Goal: Task Accomplishment & Management: Use online tool/utility

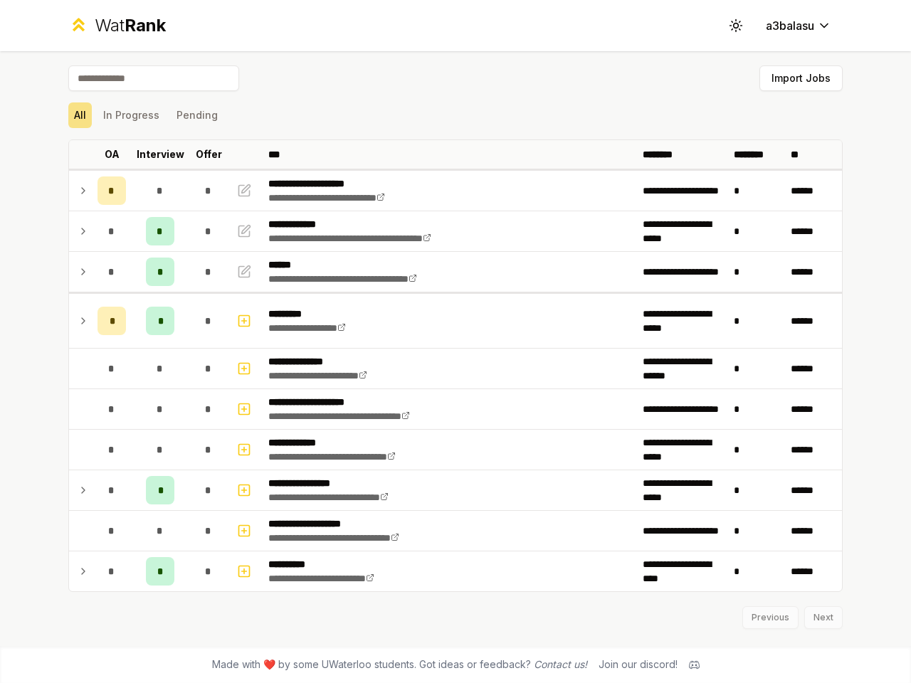
click at [736, 26] on icon at bounding box center [736, 25] width 14 height 14
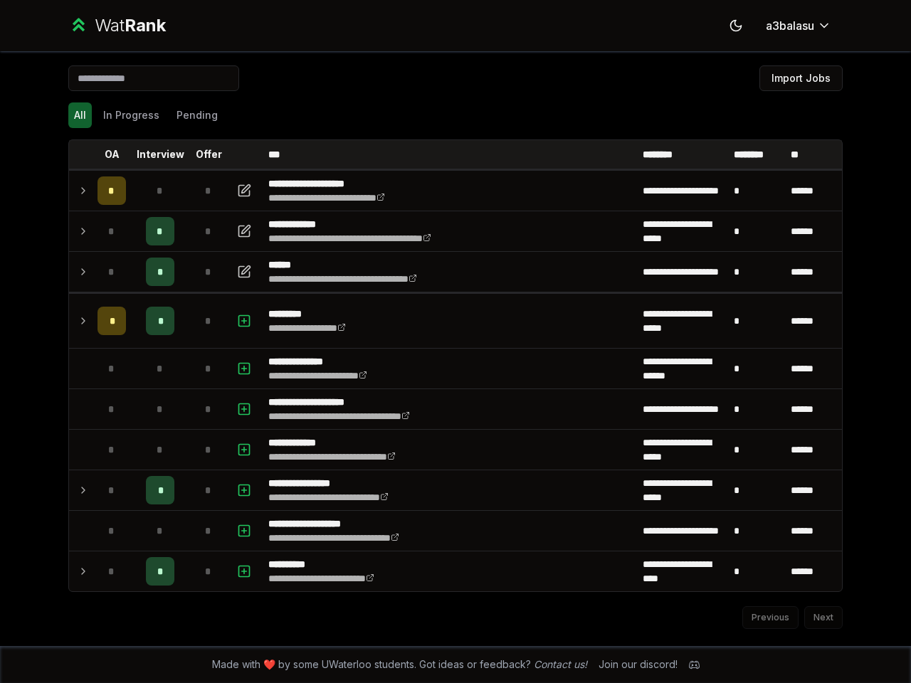
click at [800, 78] on button "Import Jobs" at bounding box center [800, 78] width 83 height 26
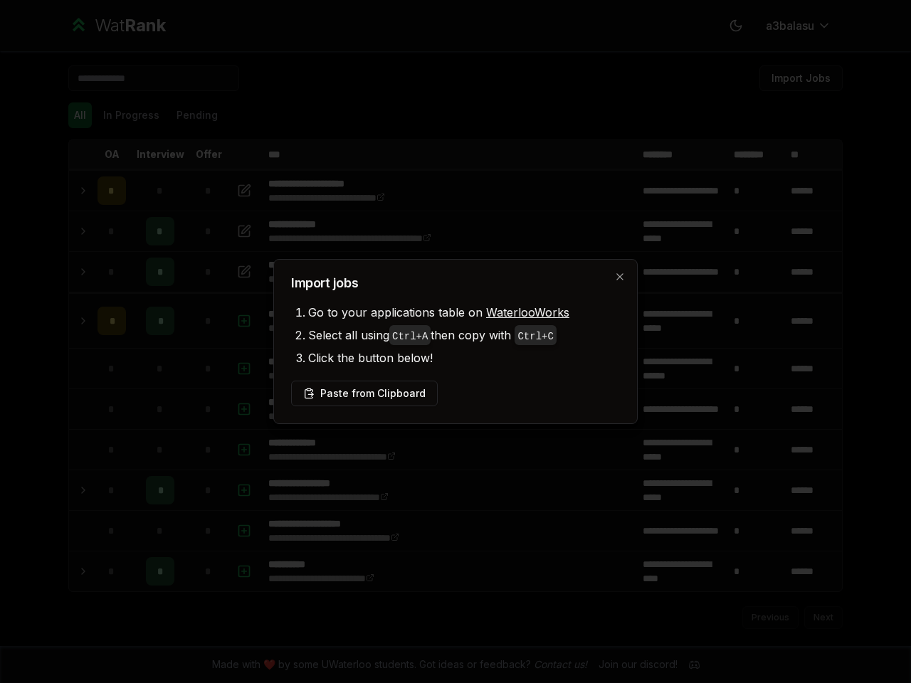
click at [80, 115] on div at bounding box center [455, 341] width 911 height 683
click at [131, 115] on div at bounding box center [455, 341] width 911 height 683
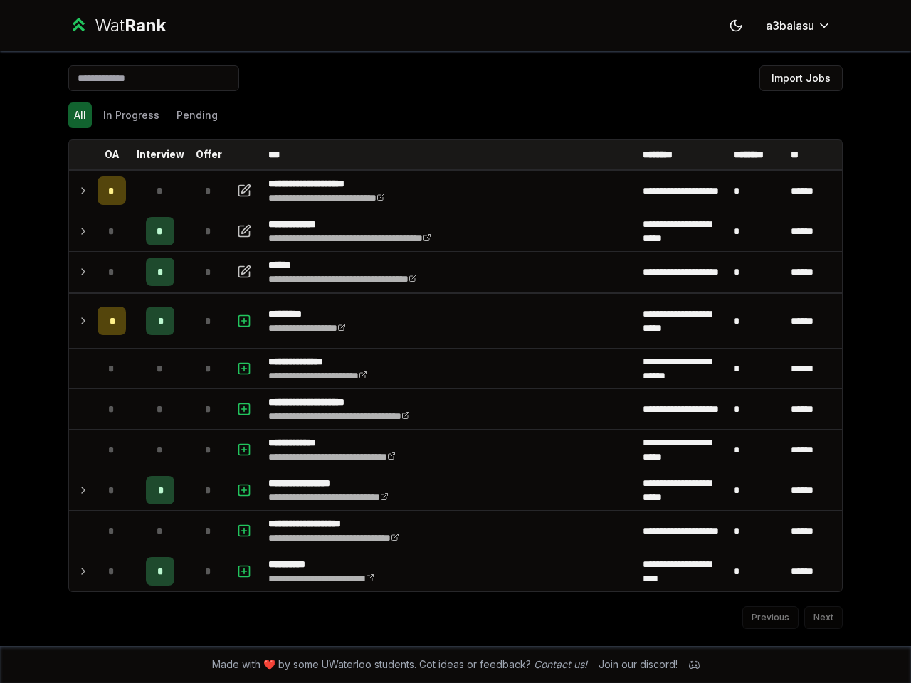
click at [196, 115] on button "Pending" at bounding box center [197, 115] width 53 height 26
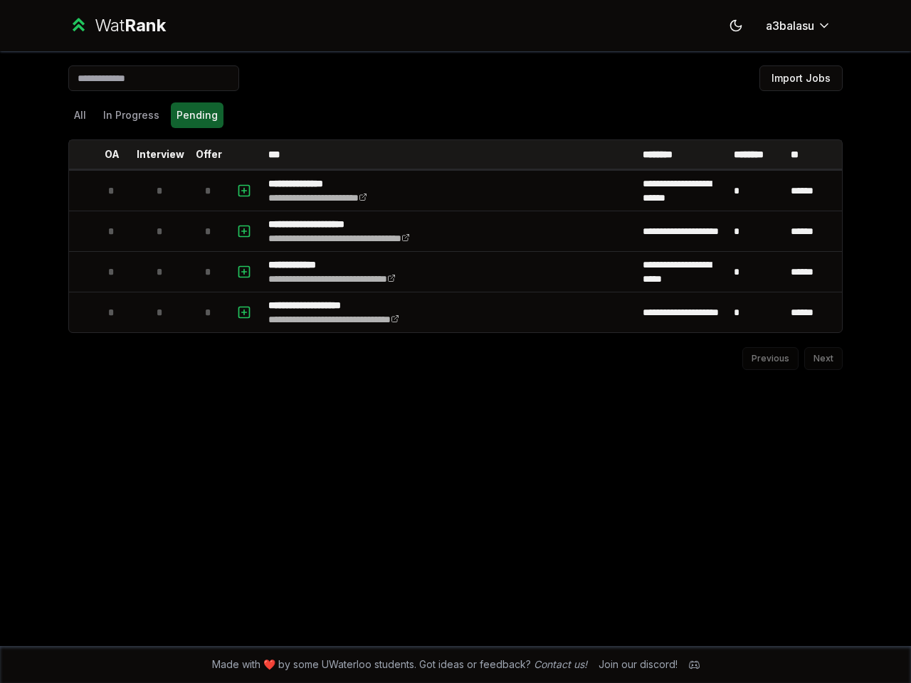
click at [80, 154] on th at bounding box center [80, 154] width 23 height 28
click at [112, 154] on p "OA" at bounding box center [112, 154] width 15 height 14
click at [160, 154] on p "Interview" at bounding box center [161, 154] width 48 height 14
click at [208, 154] on p "Offer" at bounding box center [209, 154] width 26 height 14
click at [245, 154] on th at bounding box center [245, 154] width 34 height 28
